Goal: Task Accomplishment & Management: Manage account settings

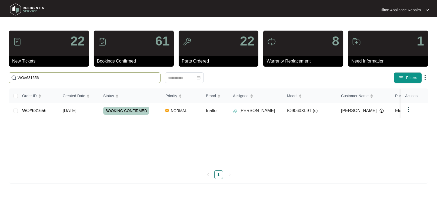
click at [0, 76] on html "Hilton Appliance Repairs Hilton App... 22 New Tickets 61 Bookings Confirmed 22 …" at bounding box center [218, 99] width 437 height 199
type input "WO#622644"
click at [70, 108] on span "[DATE]" at bounding box center [70, 110] width 14 height 5
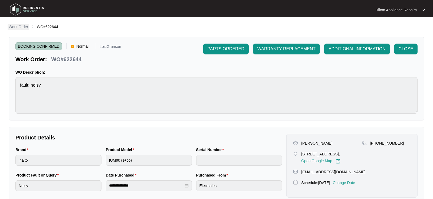
click at [15, 26] on p "Work Order" at bounding box center [18, 26] width 19 height 5
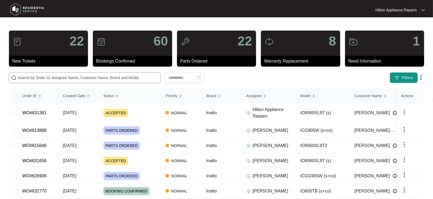
click at [27, 78] on input "text" at bounding box center [88, 78] width 141 height 6
paste input "WO#631381"
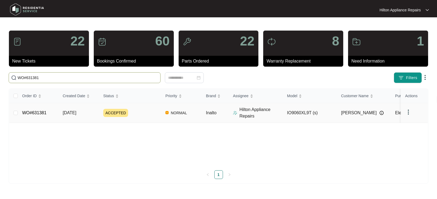
type input "WO#631381"
click at [70, 113] on span "[DATE]" at bounding box center [70, 112] width 14 height 5
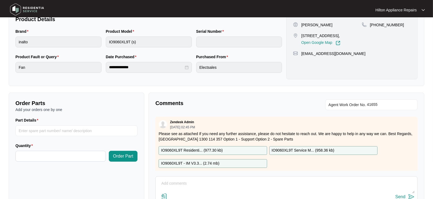
scroll to position [160, 0]
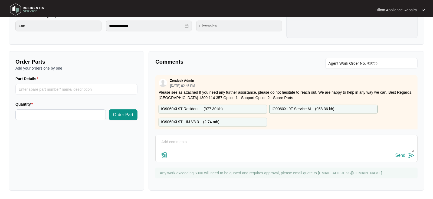
click at [168, 144] on textarea at bounding box center [286, 145] width 256 height 14
paste textarea "Called Luke LMTC & texted"
click at [160, 142] on textarea "Called Luke LMTC & texted" at bounding box center [286, 145] width 256 height 14
type textarea "Part arrived, called Luke LMTC & texted"
click at [400, 155] on div "Send" at bounding box center [400, 155] width 10 height 5
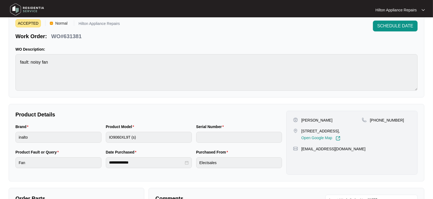
scroll to position [0, 0]
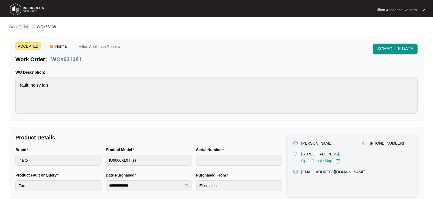
click at [13, 28] on p "Work Order" at bounding box center [18, 26] width 19 height 5
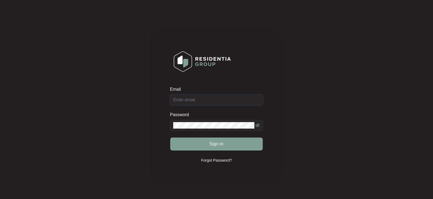
type input "Enquiries@hiltonappliancerepairs.com.au"
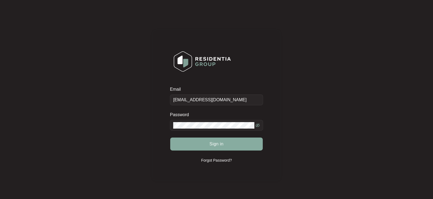
click at [212, 144] on span "Sign in" at bounding box center [216, 144] width 14 height 6
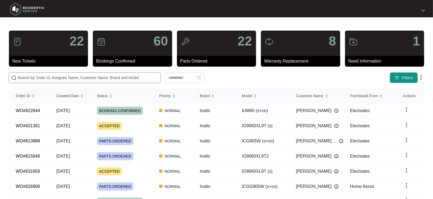
click at [32, 75] on input "text" at bounding box center [88, 78] width 141 height 6
paste input "WO#627829"
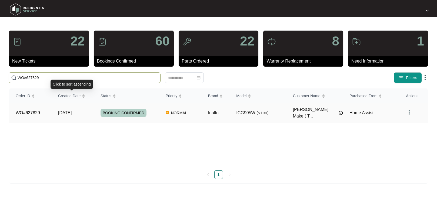
type input "WO#627829"
click at [67, 110] on span "[DATE]" at bounding box center [65, 112] width 14 height 5
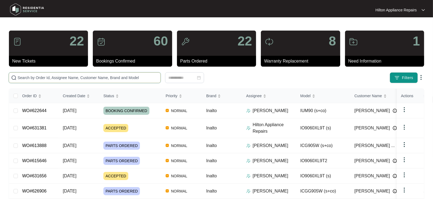
click at [24, 79] on input "text" at bounding box center [88, 78] width 141 height 6
type input "w"
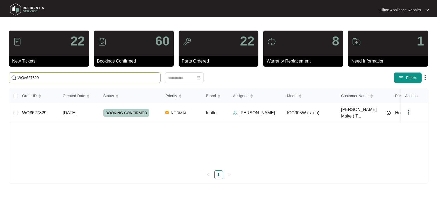
type input "WO#627829"
click at [76, 110] on span "[DATE]" at bounding box center [70, 112] width 14 height 5
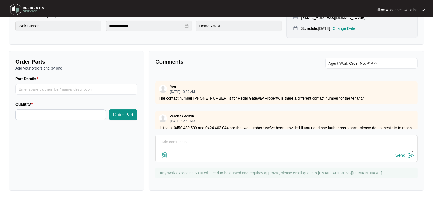
scroll to position [181, 0]
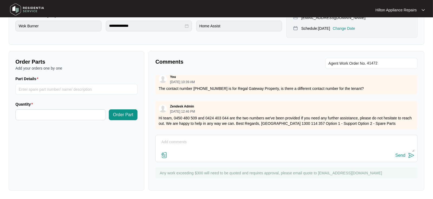
click at [173, 138] on textarea at bounding box center [286, 145] width 256 height 14
paste textarea "Replaced faulty piezo and thermo couple to wok burner all tested ok. Supplied a…"
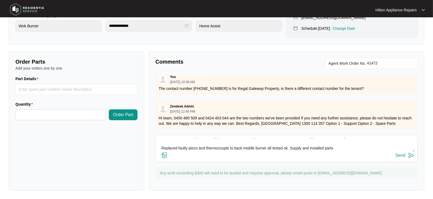
drag, startPoint x: 334, startPoint y: 147, endPoint x: 160, endPoint y: 148, distance: 173.7
click at [160, 148] on textarea "Gas Tech notes "Replaced faulty piezo and thermo couple to wok burner all teste…" at bounding box center [286, 145] width 256 height 14
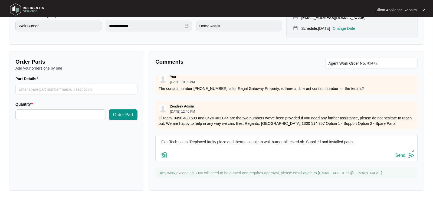
scroll to position [0, 0]
type textarea "Gas Tech notes "Replaced faulty piezo and thermo couple to wok burner all teste…"
click at [165, 154] on img at bounding box center [164, 155] width 6 height 6
click at [0, 0] on input "file" at bounding box center [0, 0] width 0 height 0
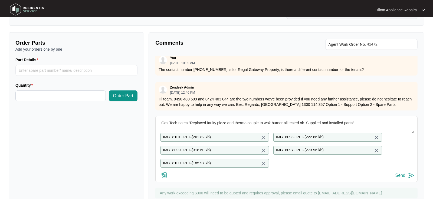
scroll to position [203, 0]
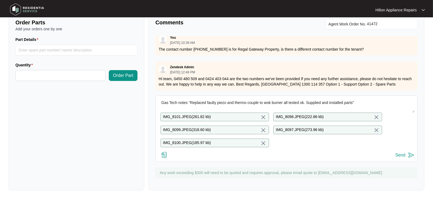
click at [400, 154] on div "Send" at bounding box center [400, 155] width 10 height 5
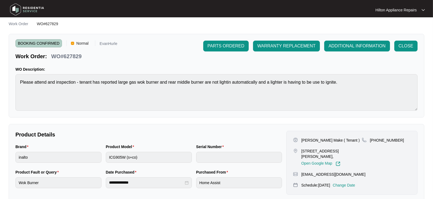
scroll to position [0, 0]
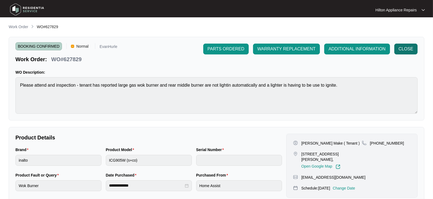
click at [407, 49] on span "CLOSE" at bounding box center [406, 49] width 15 height 6
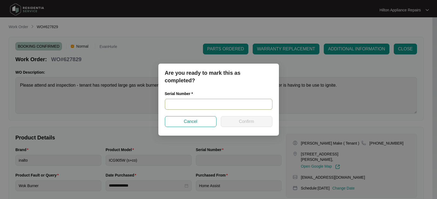
click at [171, 105] on input "text" at bounding box center [219, 104] width 108 height 11
type input "2023121500046"
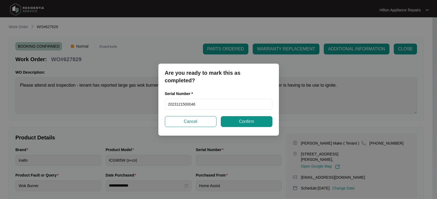
click at [242, 117] on button "Confirm" at bounding box center [247, 121] width 52 height 11
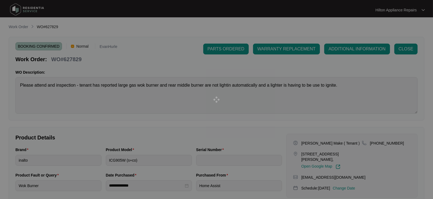
type input "2023121500046"
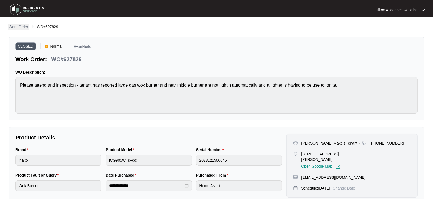
click at [18, 26] on p "Work Order" at bounding box center [18, 26] width 19 height 5
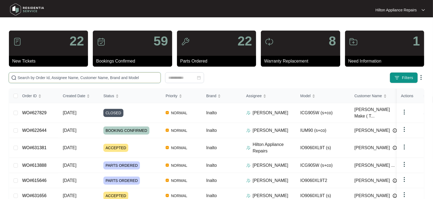
click at [30, 78] on input "text" at bounding box center [88, 78] width 141 height 6
paste input "WORK ORDER NUMBER : WO#631350"
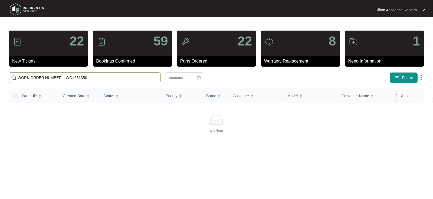
drag, startPoint x: 63, startPoint y: 77, endPoint x: -58, endPoint y: 65, distance: 121.7
click at [0, 65] on html "Hilton Appliance Repairs Hilton App... 22 New Tickets 59 Bookings Confirmed 22 …" at bounding box center [216, 127] width 433 height 255
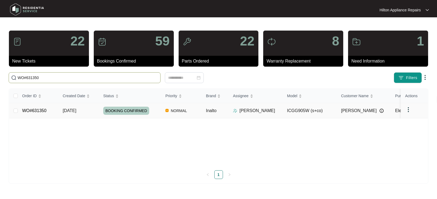
type input "WO#631350"
click at [68, 111] on span "[DATE]" at bounding box center [70, 110] width 14 height 5
